Goal: Information Seeking & Learning: Learn about a topic

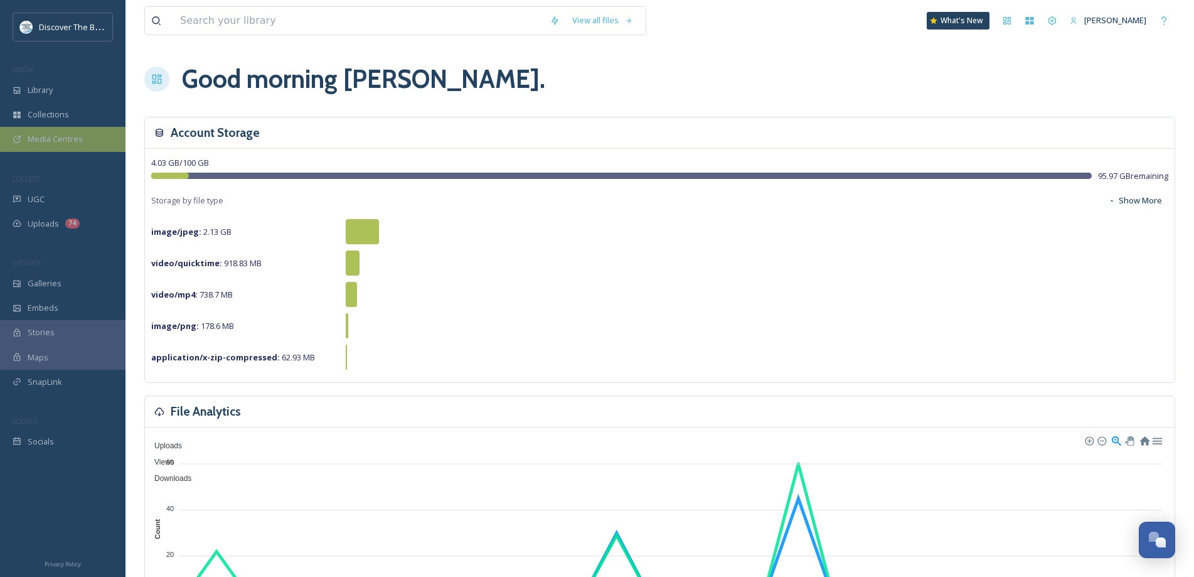
click at [58, 144] on span "Media Centres" at bounding box center [55, 139] width 55 height 12
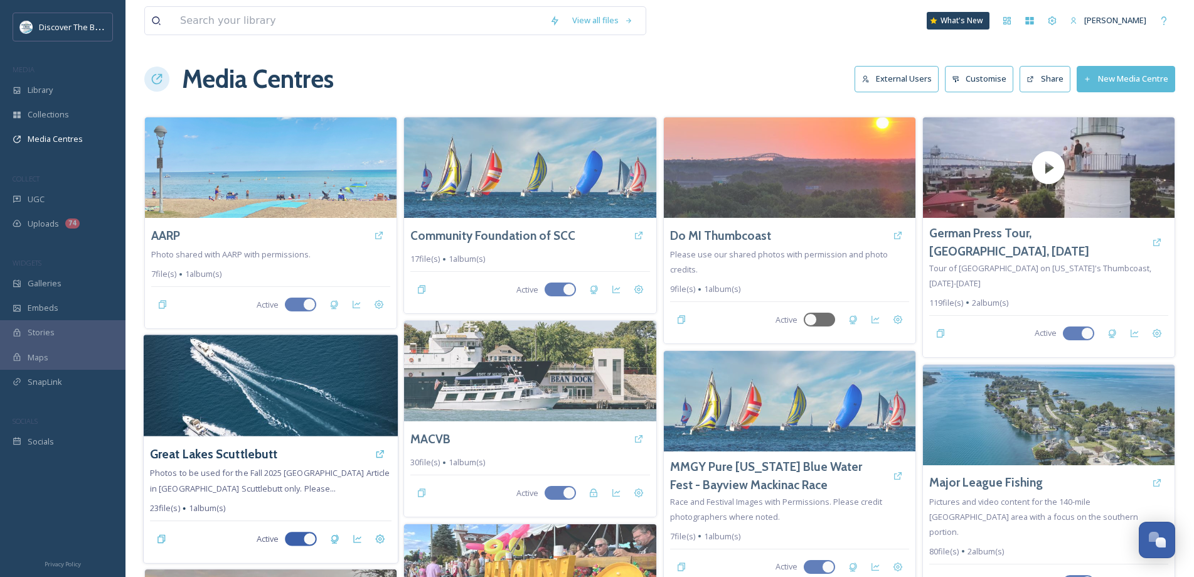
click at [322, 396] on img at bounding box center [271, 385] width 254 height 102
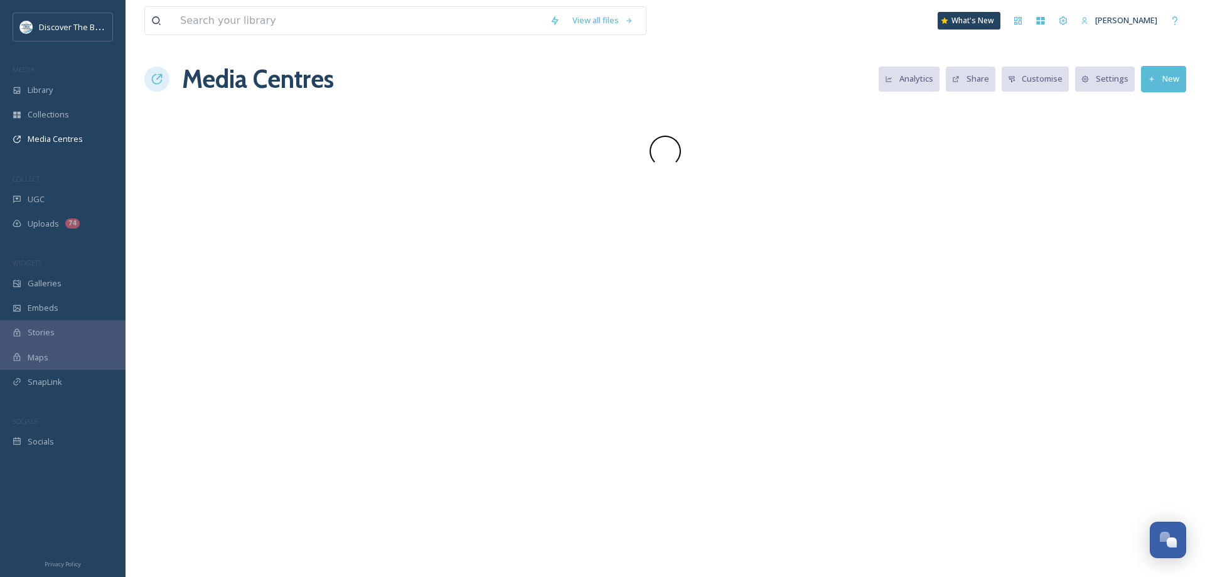
click at [321, 395] on div "View all files What's New [PERSON_NAME] Media Centres Analytics Share Customise…" at bounding box center [664, 288] width 1079 height 577
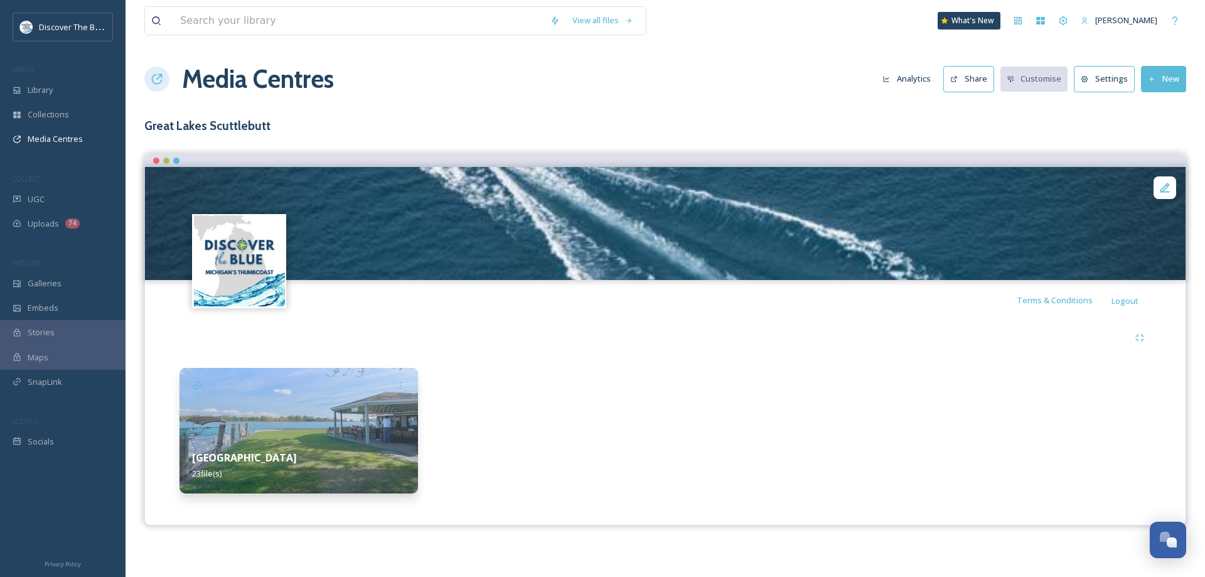
click at [375, 425] on img at bounding box center [298, 430] width 238 height 125
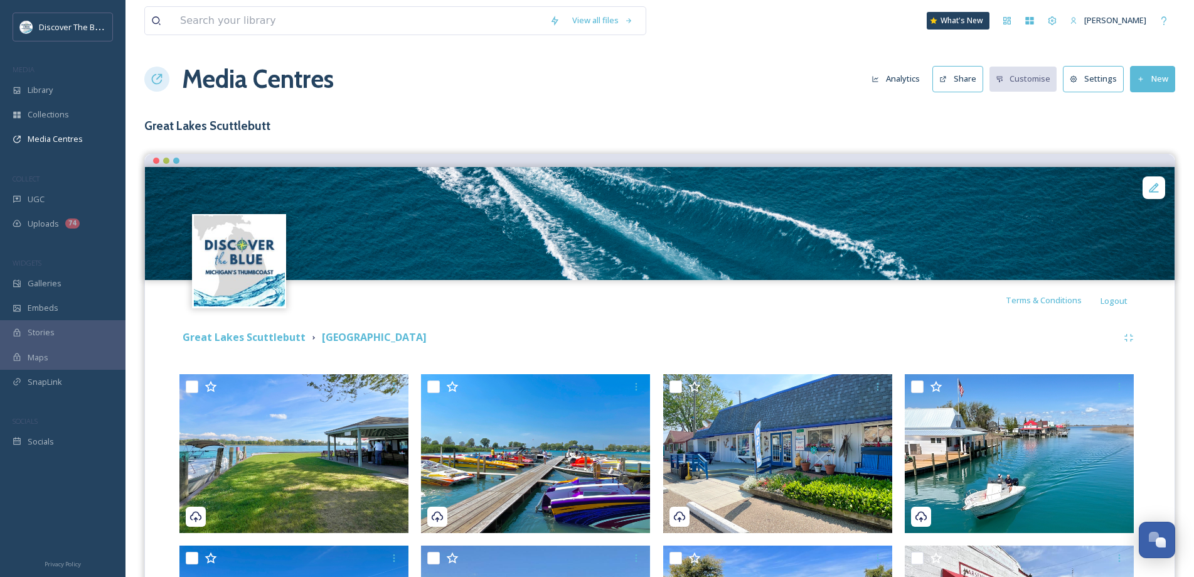
click at [912, 336] on div "Great Lakes Scuttlebutt [GEOGRAPHIC_DATA]" at bounding box center [648, 337] width 938 height 16
click at [1025, 306] on span "Terms & Conditions" at bounding box center [1044, 299] width 76 height 11
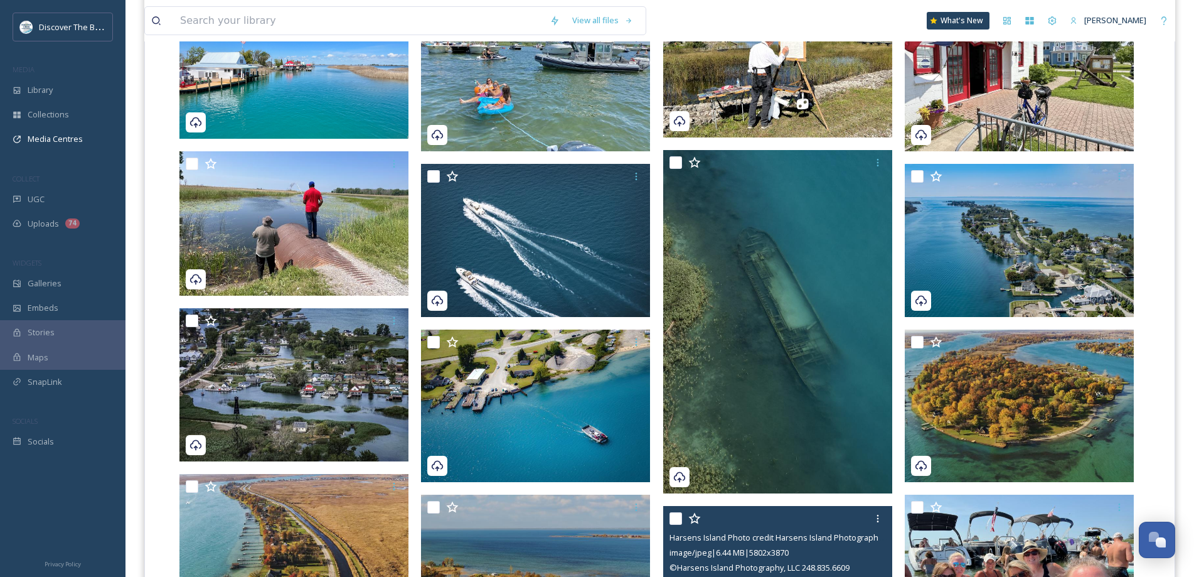
scroll to position [565, 0]
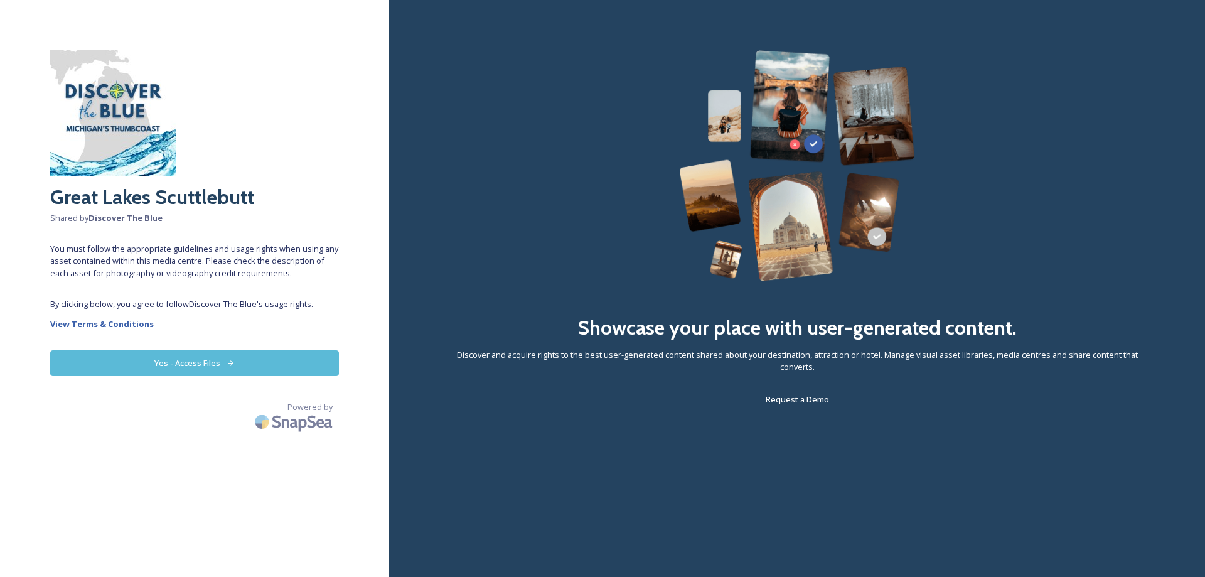
click at [134, 327] on strong "View Terms & Conditions" at bounding box center [102, 323] width 104 height 11
